Goal: Information Seeking & Learning: Learn about a topic

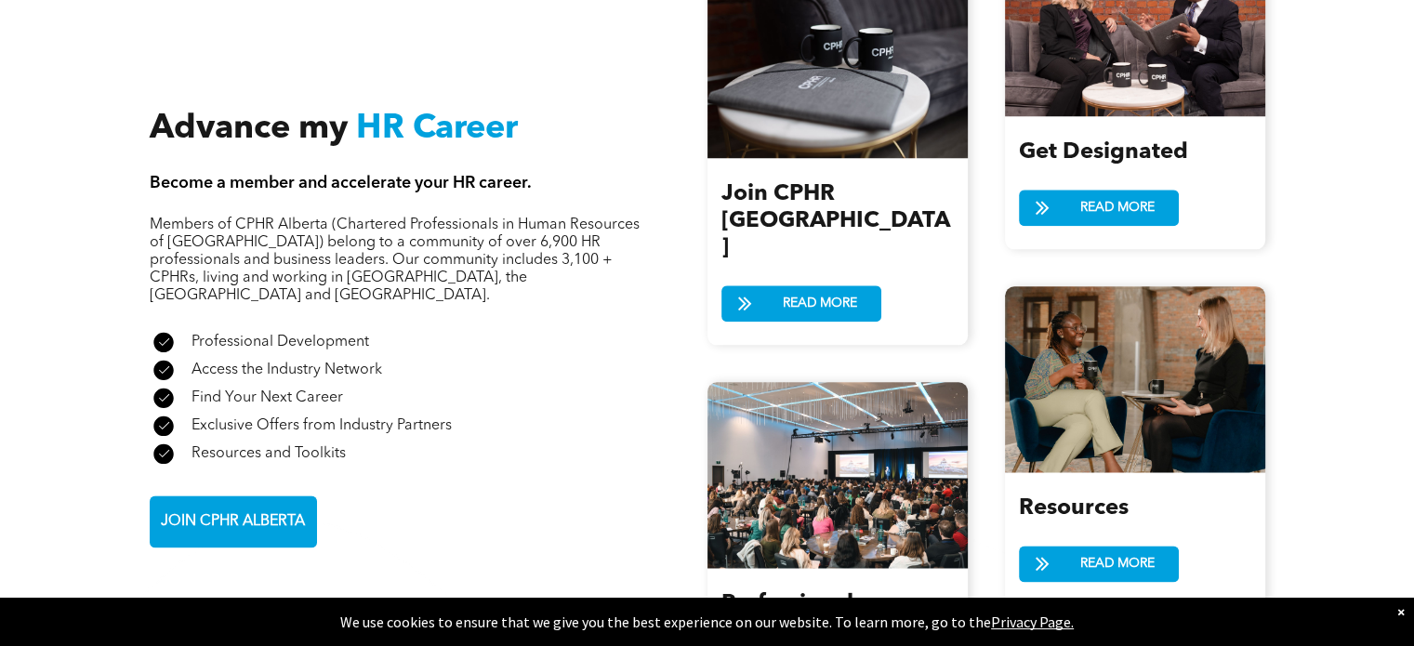
scroll to position [2415, 0]
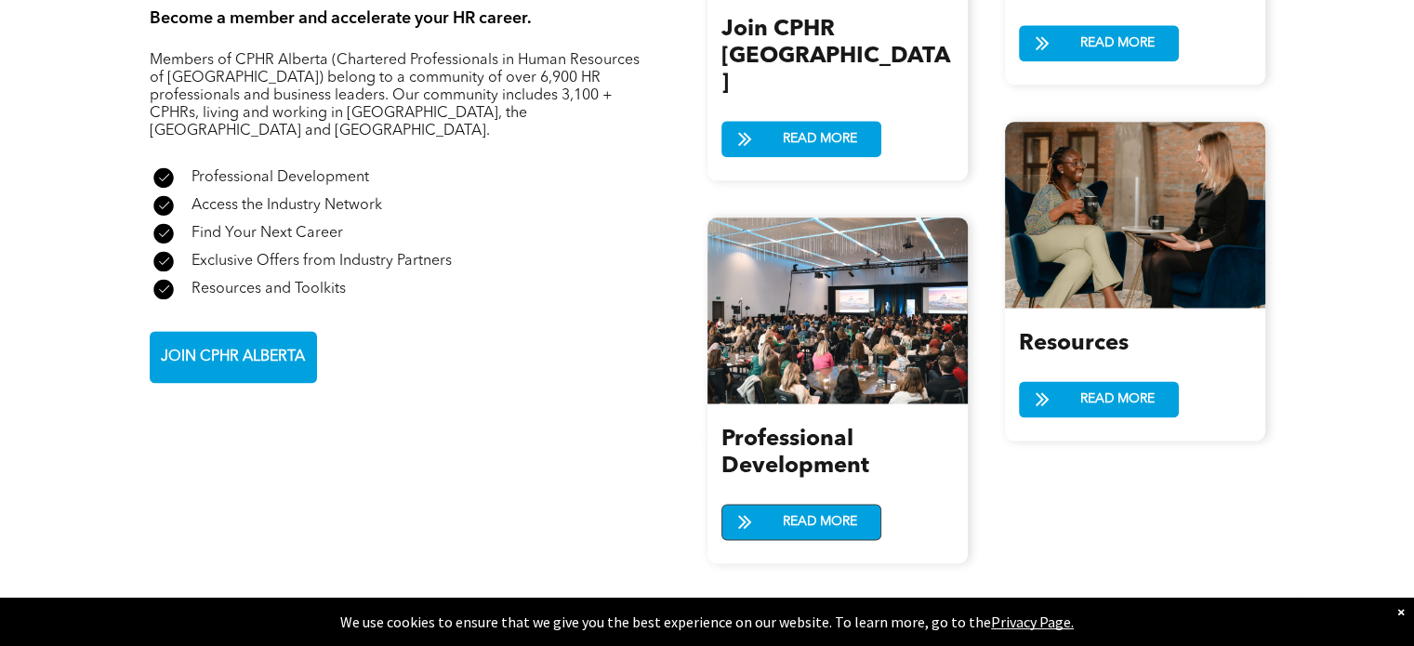
click at [844, 505] on span "READ MORE" at bounding box center [819, 522] width 87 height 34
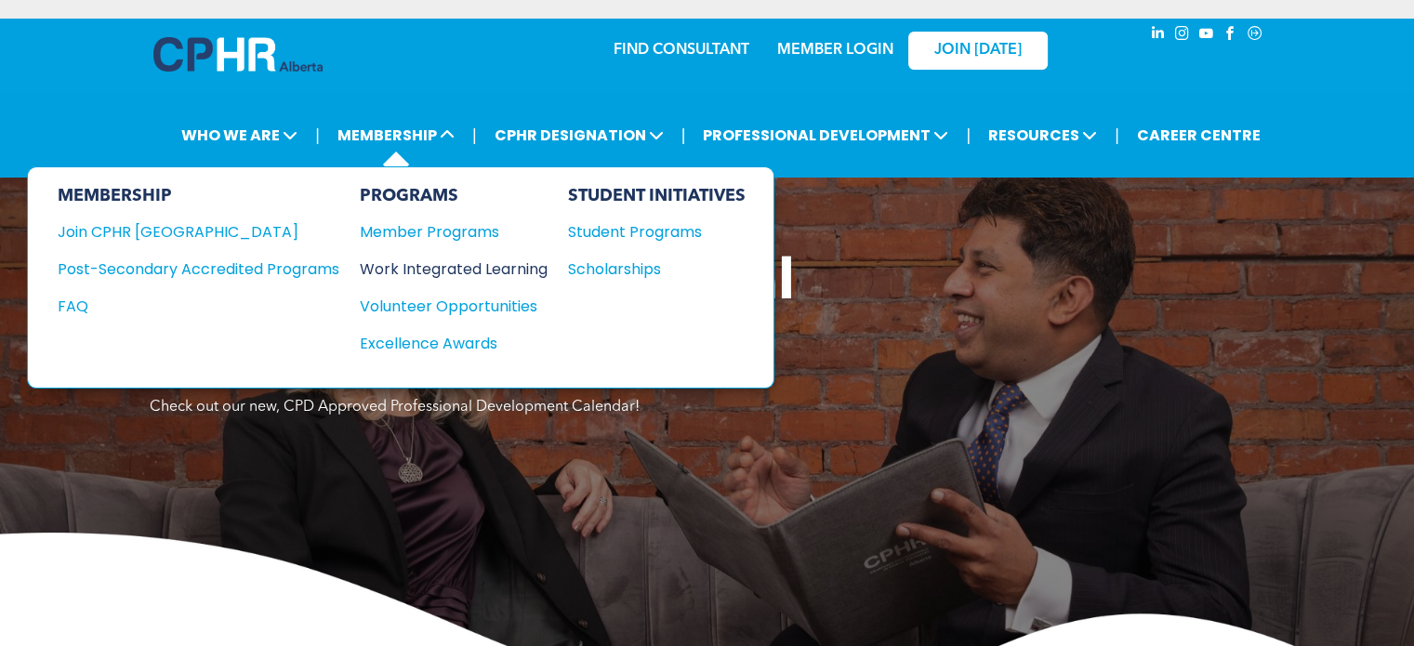
click at [483, 269] on div "Work Integrated Learning" at bounding box center [444, 269] width 169 height 23
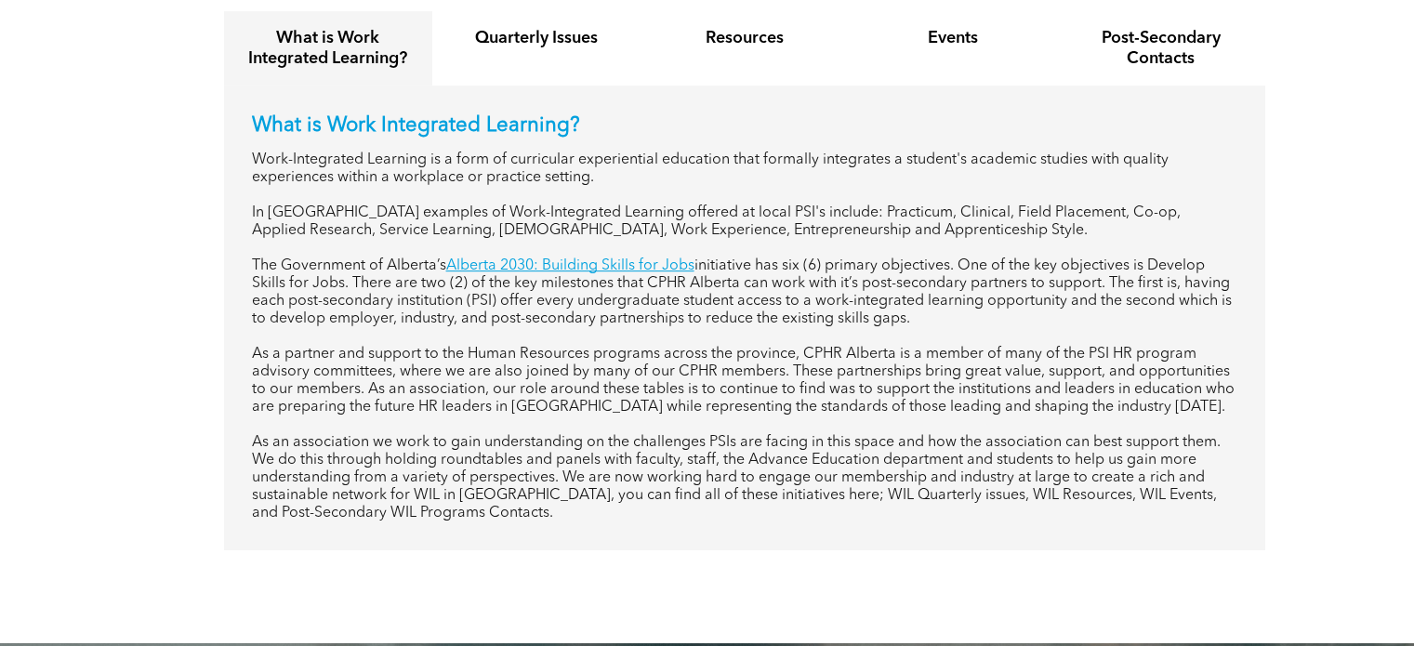
scroll to position [651, 0]
